Goal: Navigation & Orientation: Find specific page/section

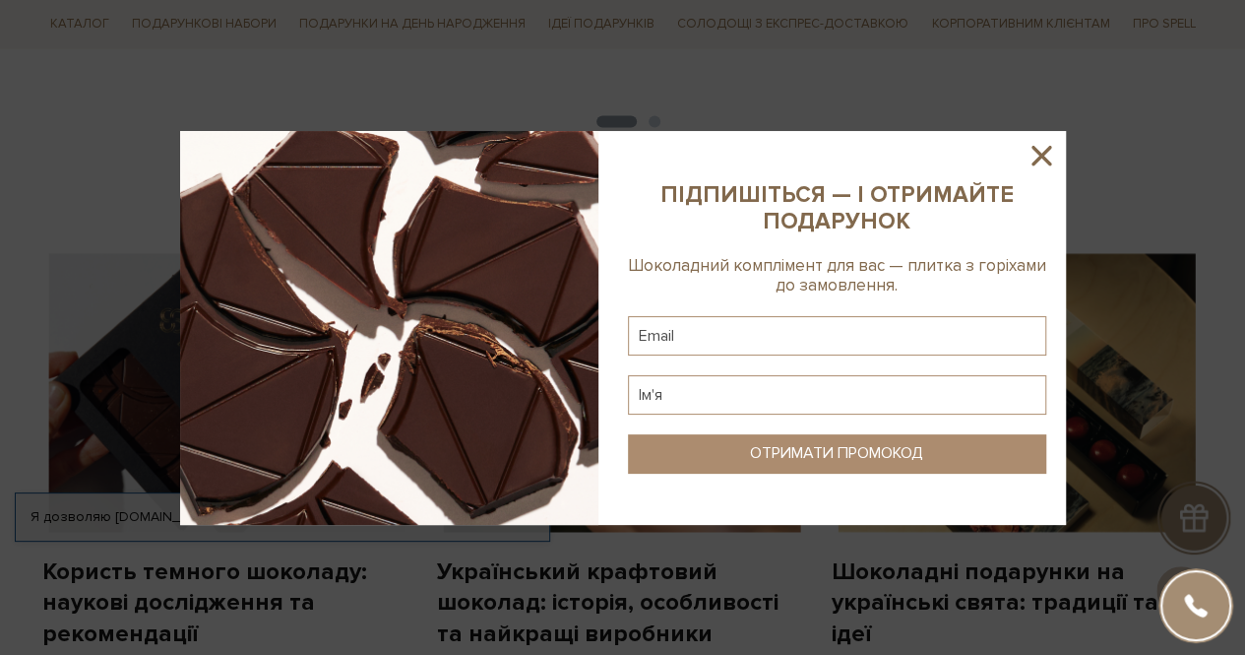
scroll to position [1356, 0]
click at [1042, 151] on icon at bounding box center [1041, 155] width 33 height 33
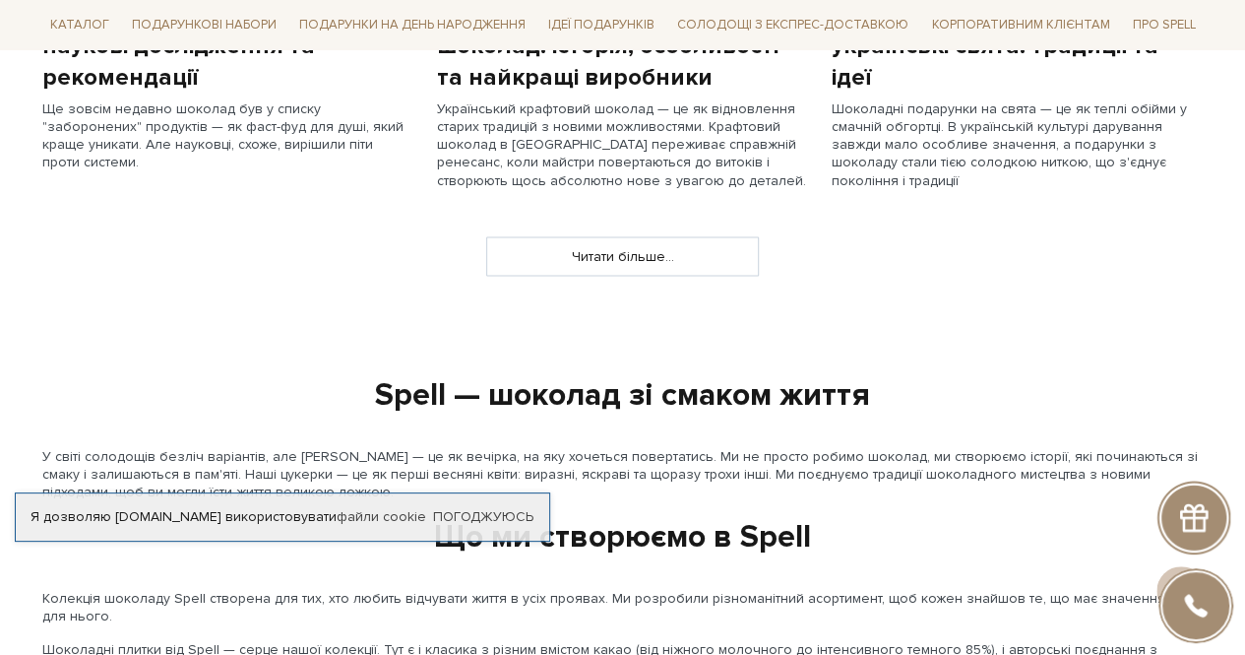
scroll to position [1911, 0]
click at [754, 19] on link "Солодощі з експрес-доставкою" at bounding box center [792, 24] width 247 height 33
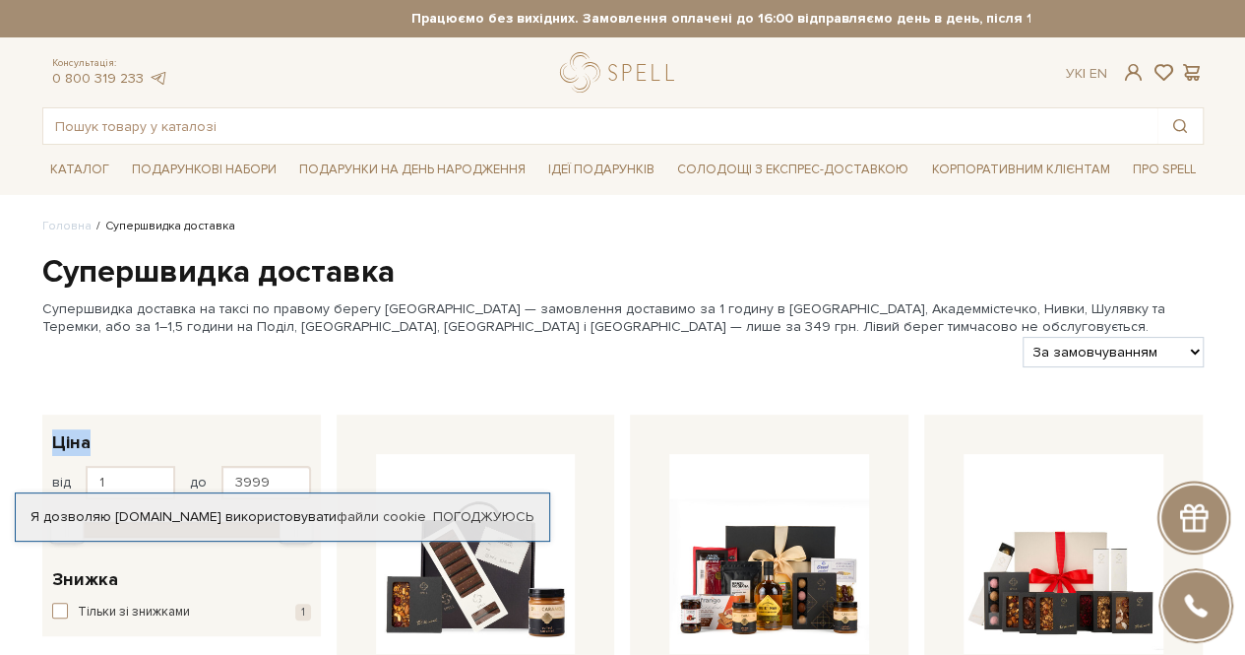
drag, startPoint x: 10, startPoint y: 476, endPoint x: 0, endPoint y: 367, distance: 108.7
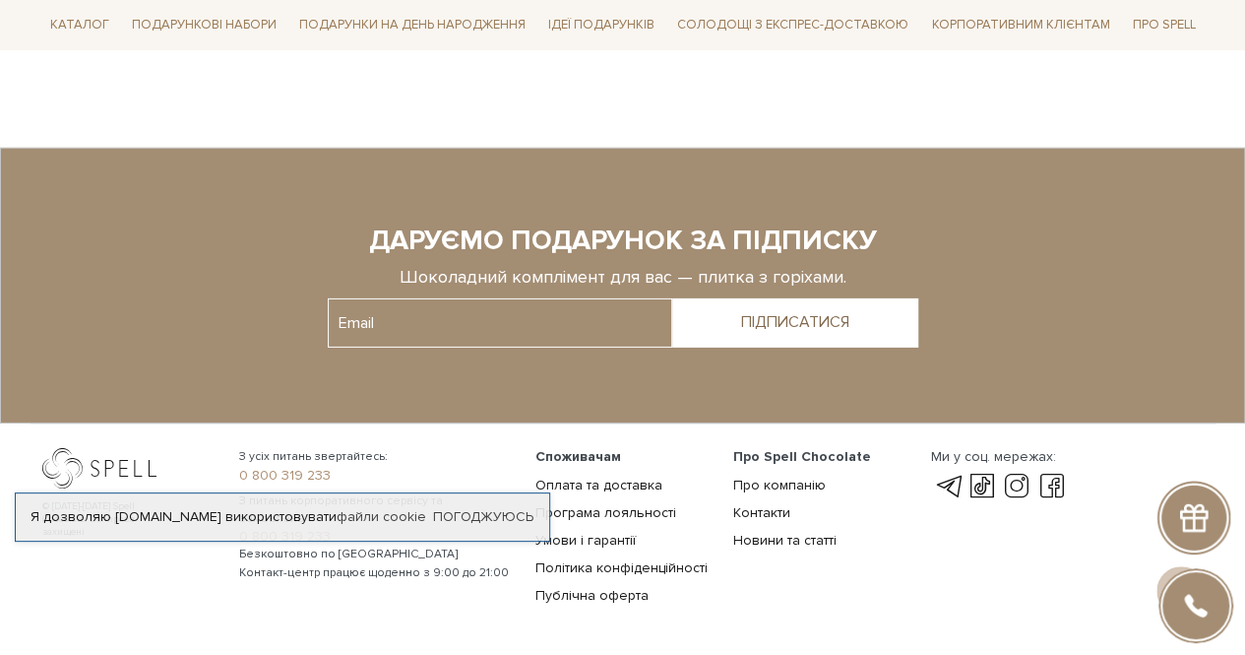
scroll to position [3082, 0]
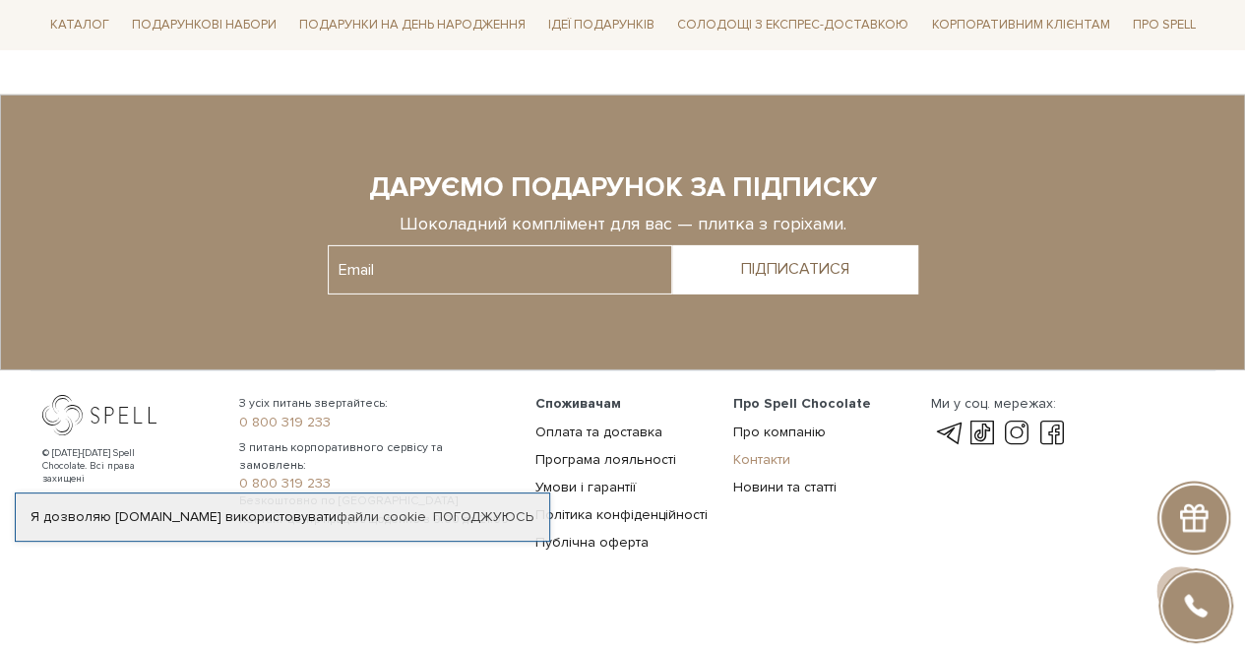
click at [774, 451] on link "Контакти" at bounding box center [761, 459] width 57 height 17
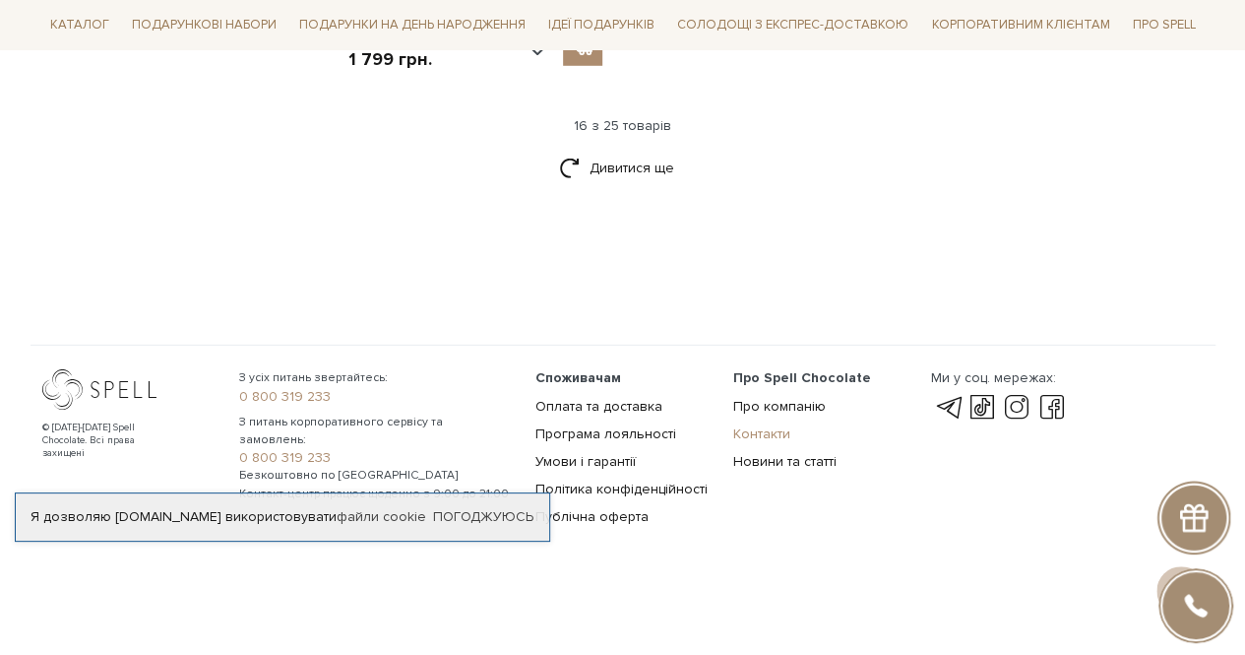
scroll to position [2807, 0]
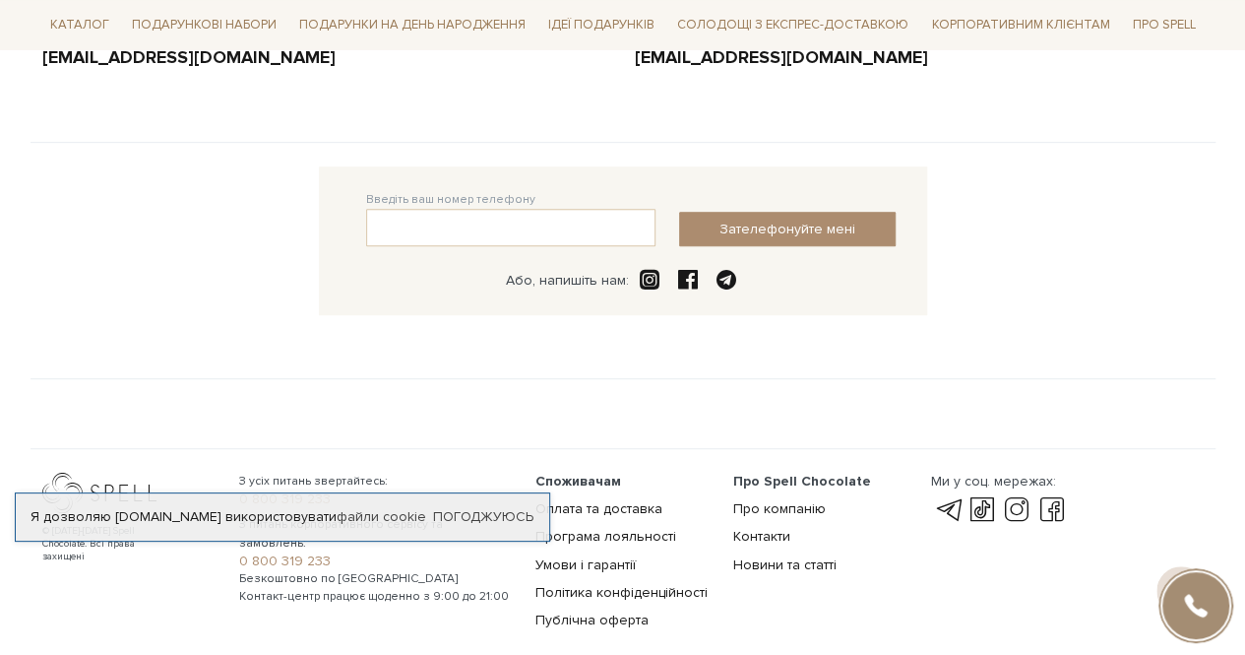
scroll to position [529, 0]
